Goal: Task Accomplishment & Management: Use online tool/utility

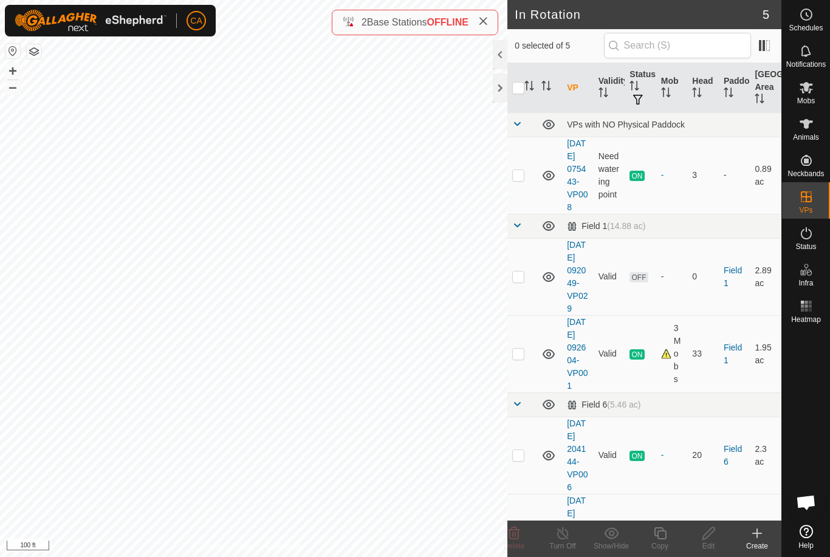
click at [512, 281] on p-checkbox at bounding box center [518, 277] width 12 height 10
click at [524, 536] on delete-svg-icon at bounding box center [514, 533] width 49 height 15
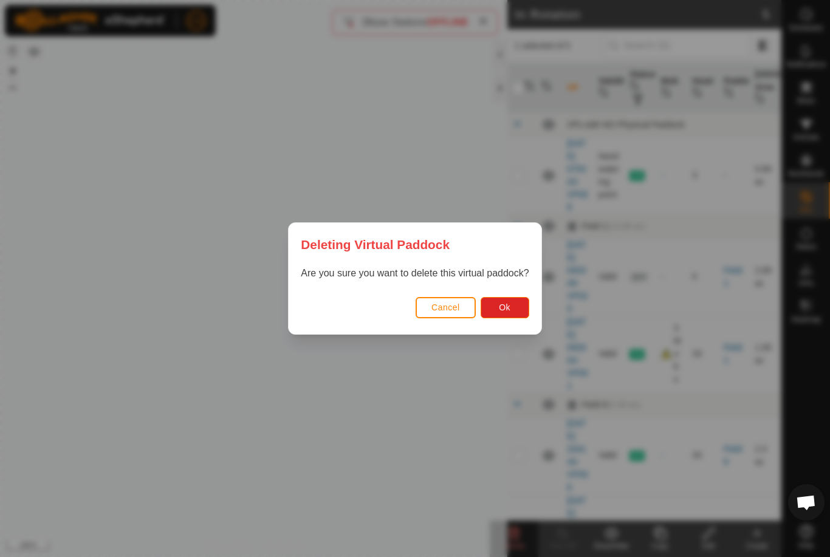
click at [513, 313] on button "Ok" at bounding box center [505, 307] width 49 height 21
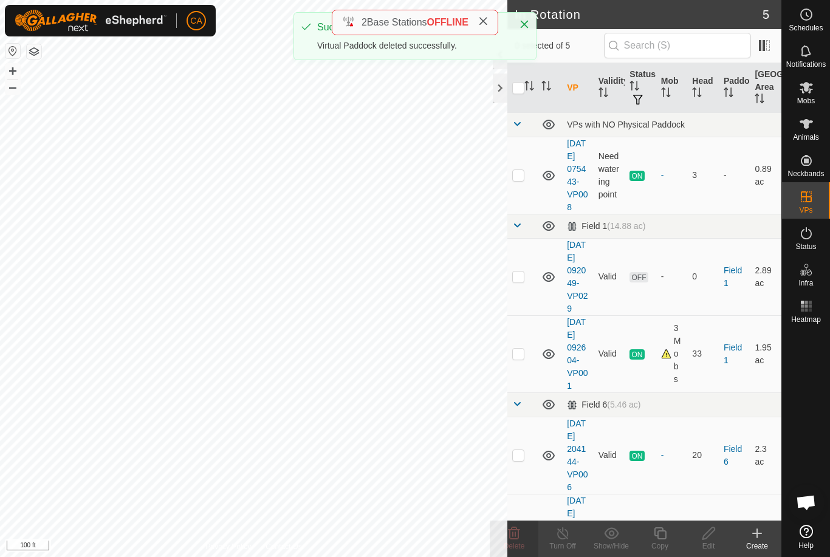
checkbox input "false"
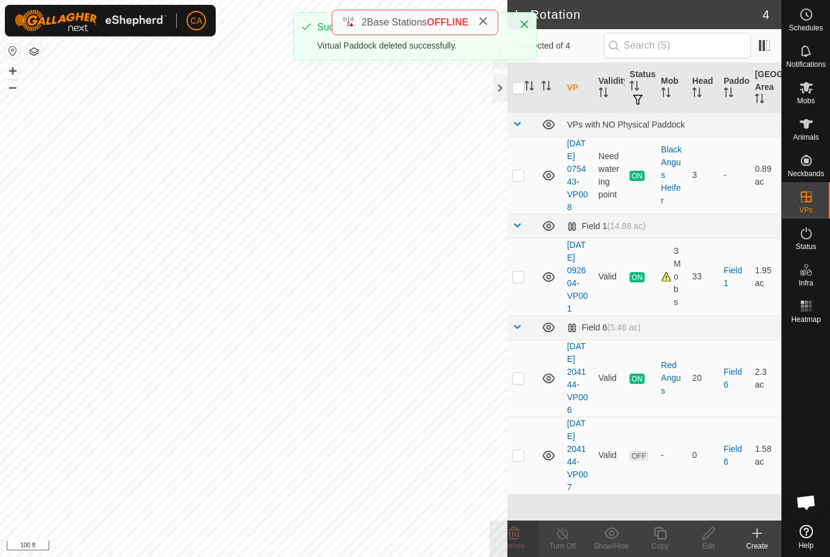
click at [517, 288] on td at bounding box center [521, 276] width 29 height 77
checkbox input "true"
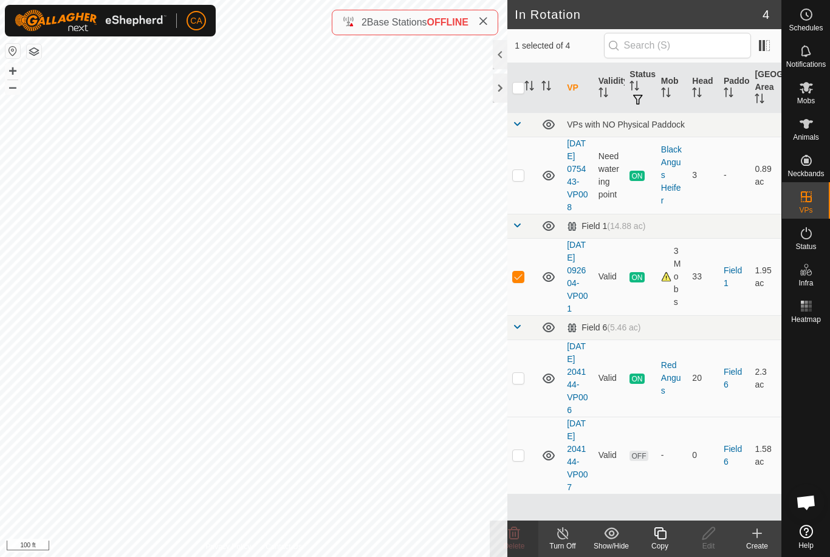
click at [663, 539] on icon at bounding box center [660, 533] width 12 height 12
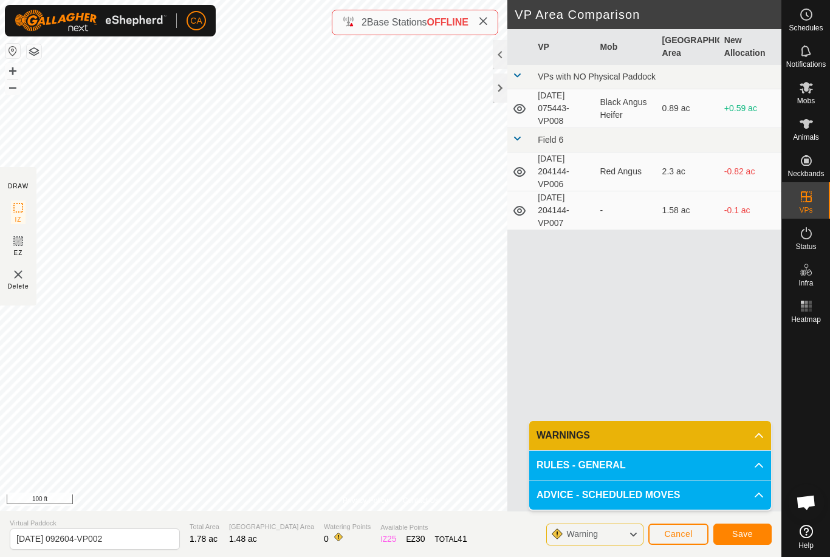
click at [746, 526] on button "Save" at bounding box center [742, 534] width 58 height 21
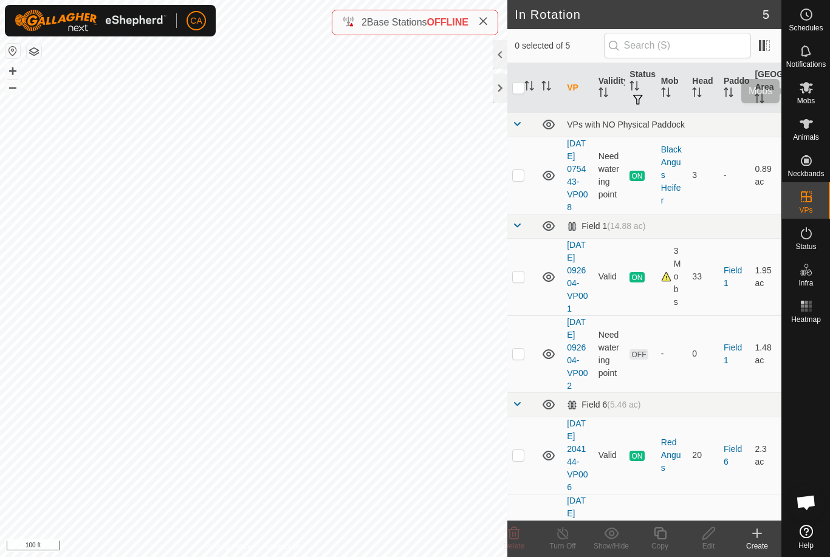
click at [812, 87] on icon at bounding box center [806, 87] width 15 height 15
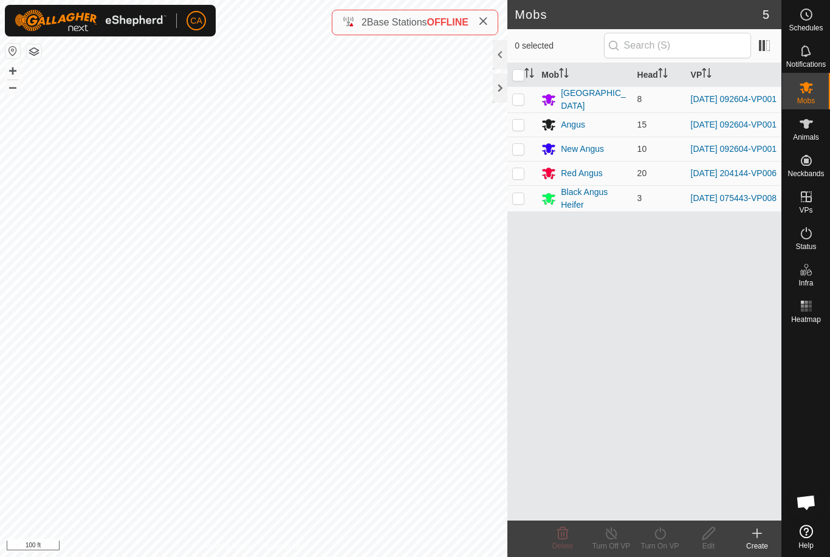
click at [513, 101] on p-checkbox at bounding box center [518, 99] width 12 height 10
checkbox input "true"
click at [527, 123] on td at bounding box center [521, 124] width 29 height 24
checkbox input "true"
click at [525, 154] on td at bounding box center [521, 149] width 29 height 24
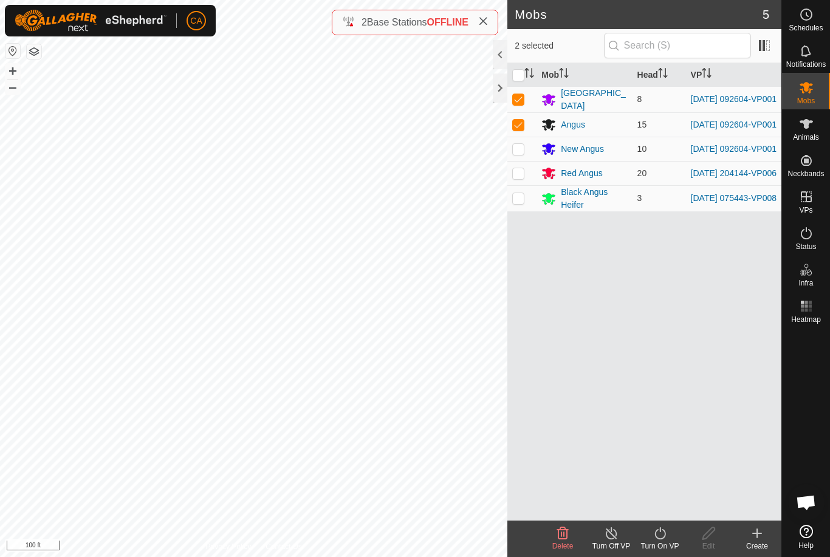
checkbox input "true"
click at [657, 540] on icon at bounding box center [659, 533] width 15 height 15
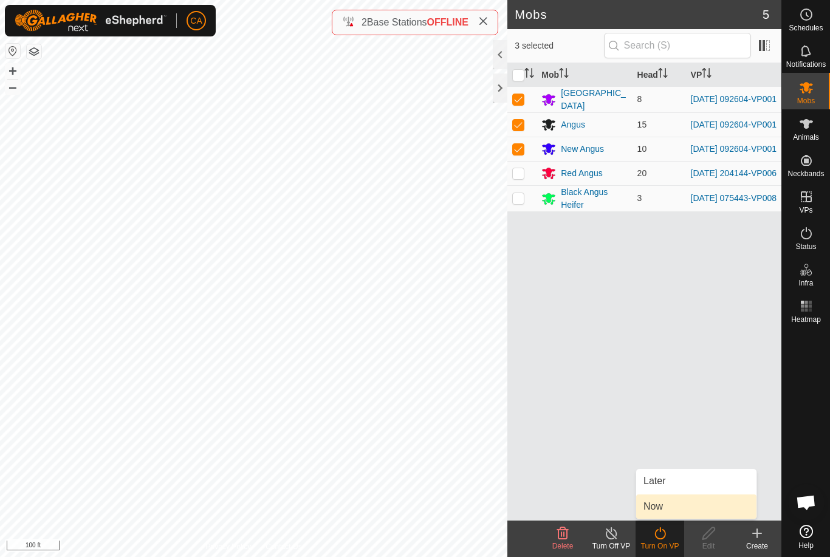
click at [679, 509] on link "Now" at bounding box center [696, 507] width 120 height 24
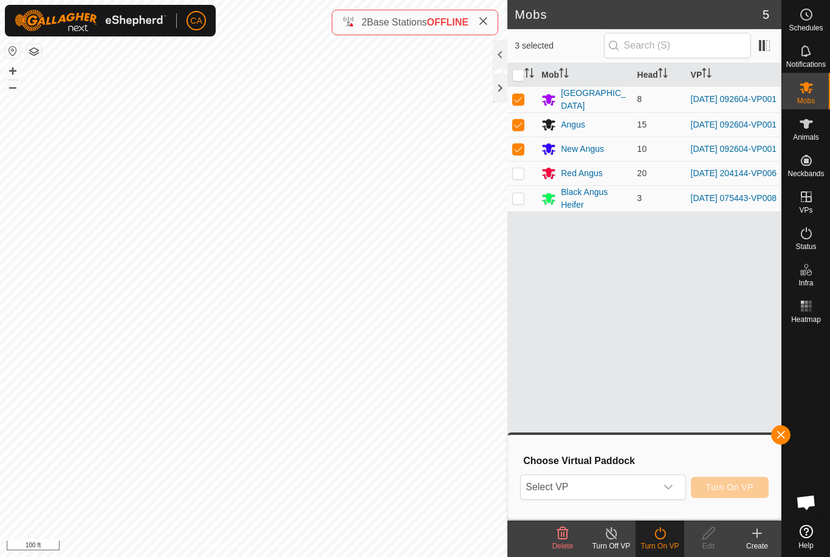
click at [635, 491] on span "Select VP" at bounding box center [588, 487] width 135 height 24
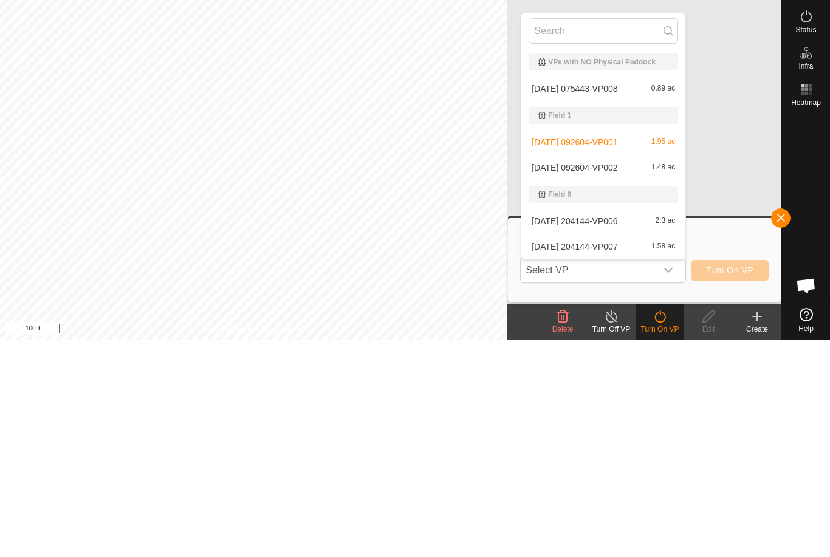
click at [613, 380] on span "[DATE] 092604-VP002" at bounding box center [575, 384] width 86 height 9
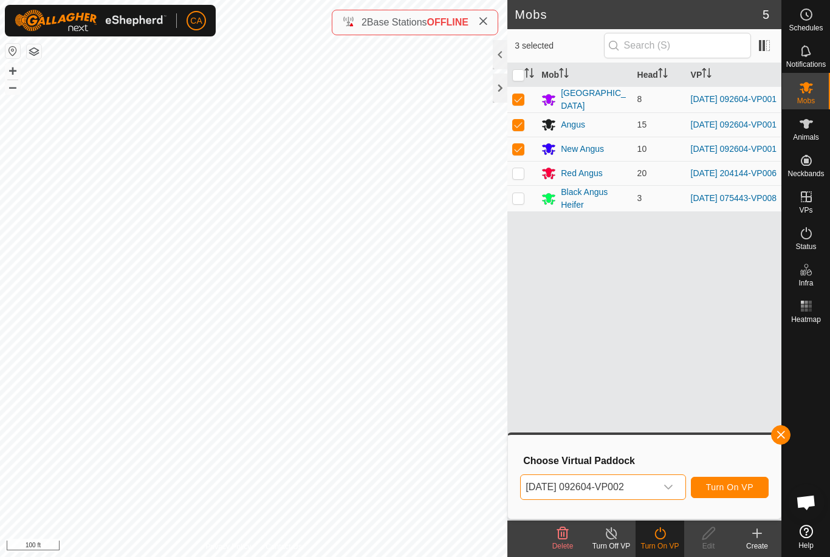
click at [738, 490] on span "Turn On VP" at bounding box center [729, 487] width 47 height 10
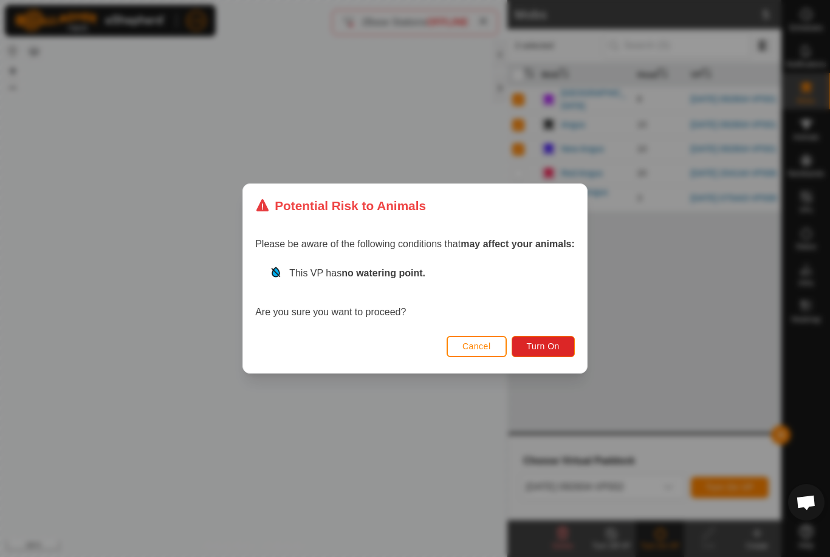
click at [555, 344] on span "Turn On" at bounding box center [543, 346] width 33 height 10
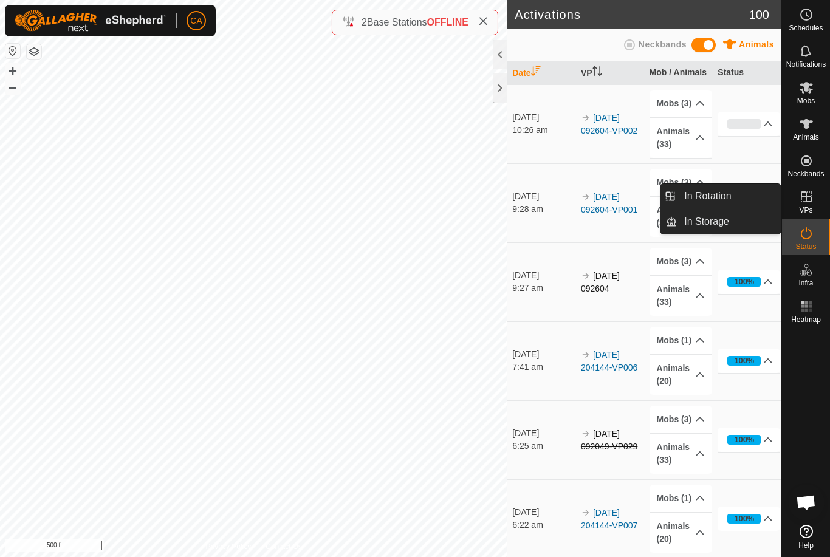
click at [738, 191] on link "In Rotation" at bounding box center [729, 196] width 104 height 24
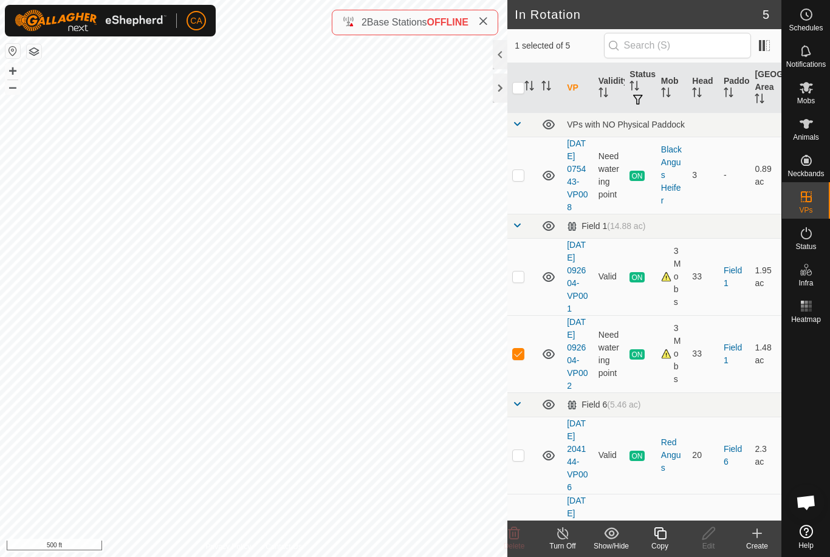
click at [520, 358] on p-checkbox at bounding box center [518, 354] width 12 height 10
checkbox input "false"
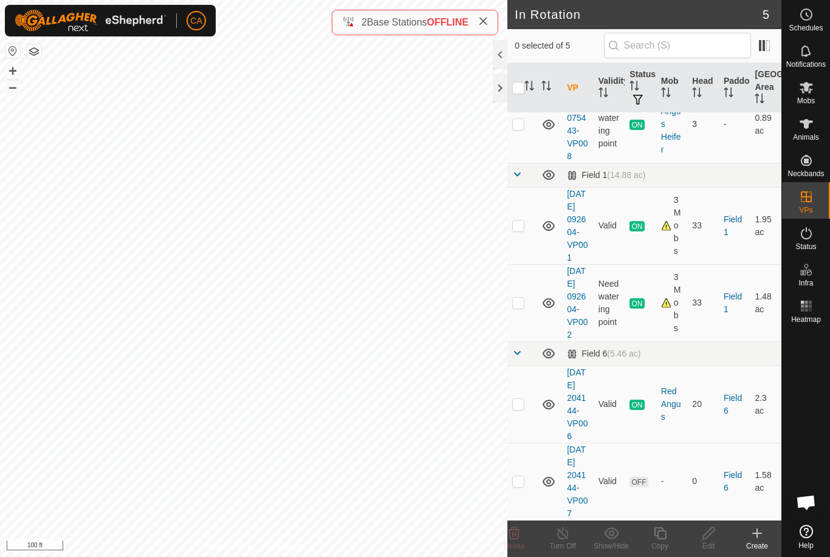
scroll to position [108, 0]
click at [533, 484] on td at bounding box center [521, 481] width 29 height 77
click at [520, 535] on icon at bounding box center [514, 533] width 15 height 15
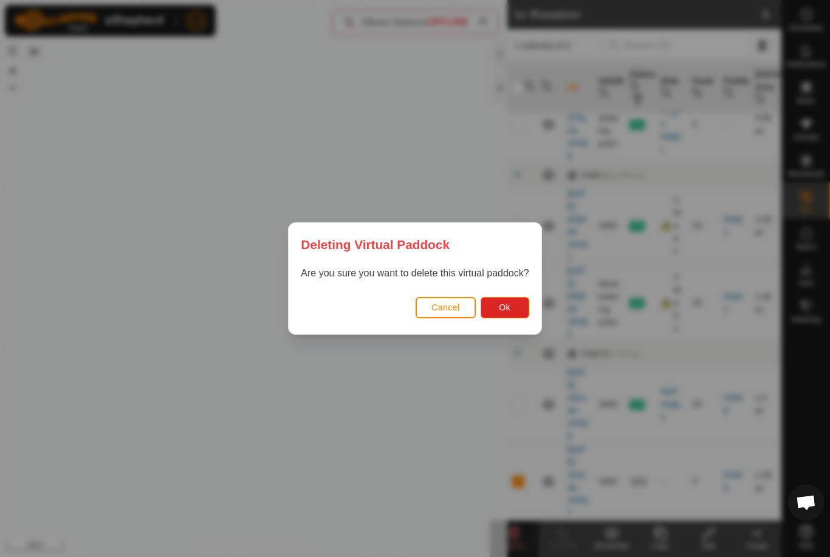
click at [509, 307] on span "Ok" at bounding box center [505, 308] width 12 height 10
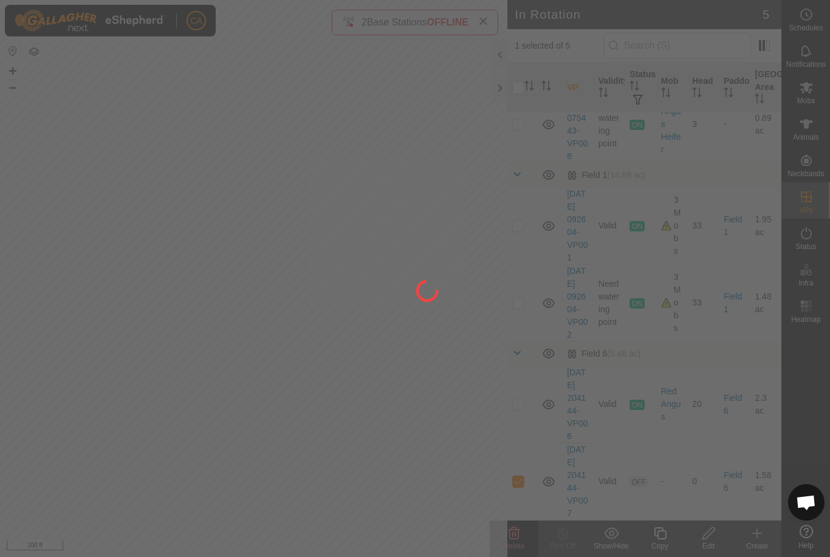
checkbox input "false"
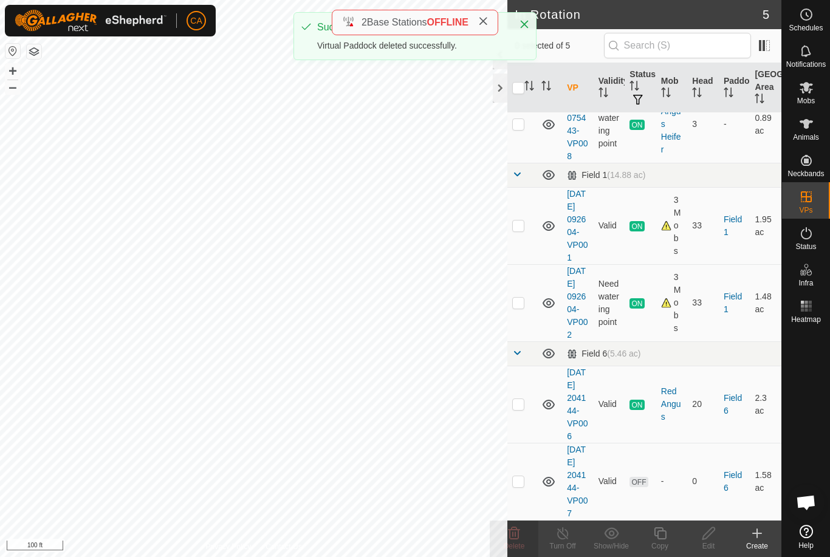
scroll to position [24, 0]
